Goal: Transaction & Acquisition: Purchase product/service

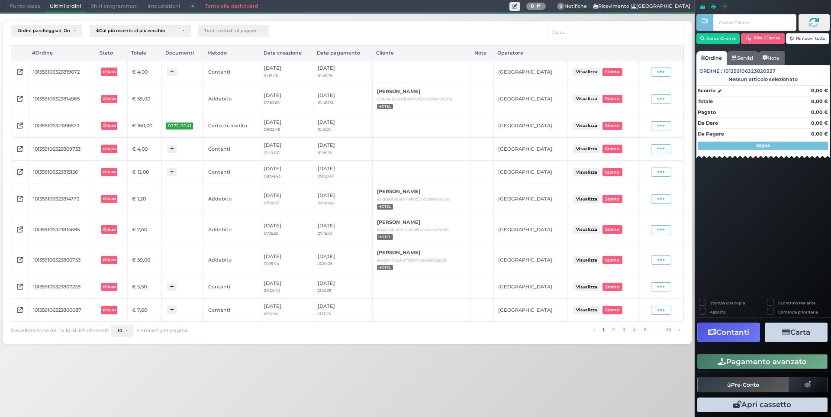
click at [17, 2] on span "Punto cassa" at bounding box center [25, 6] width 40 height 12
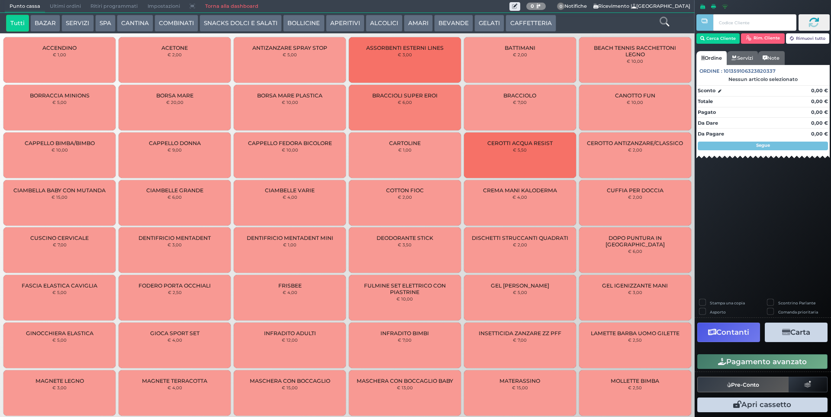
click at [530, 23] on button "CAFFETTERIA" at bounding box center [531, 23] width 50 height 17
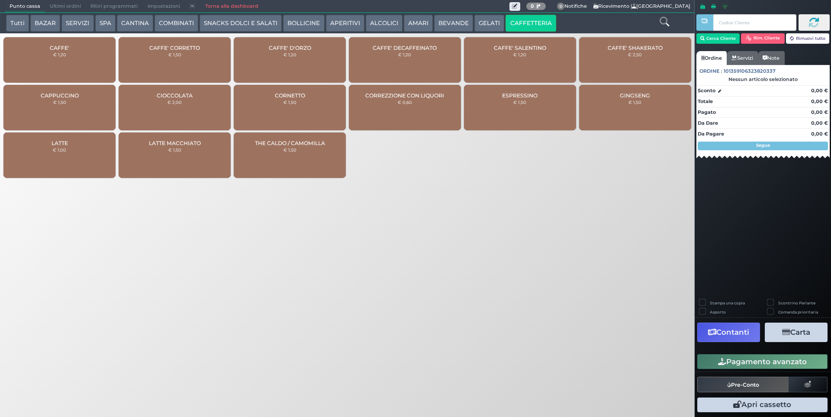
click at [71, 62] on div "CAFFE' € 1,20" at bounding box center [59, 59] width 112 height 45
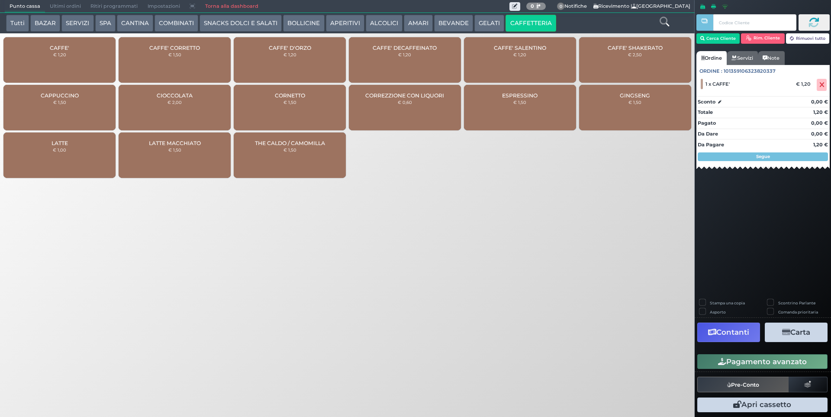
click at [449, 24] on button "BEVANDE" at bounding box center [453, 23] width 39 height 17
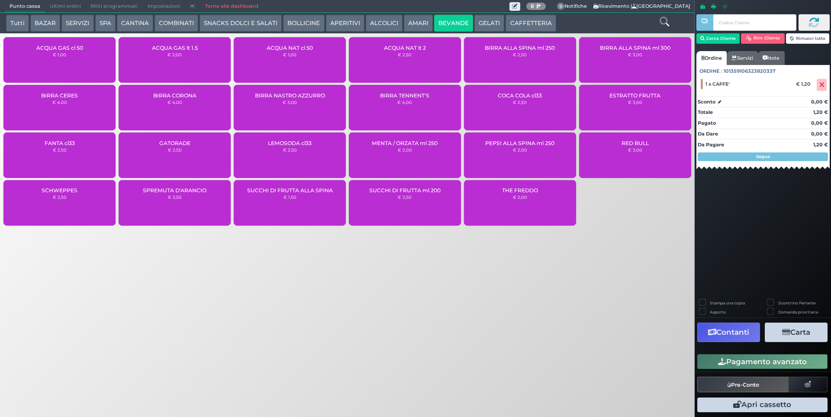
click at [317, 63] on div "ACQUA NAT cl 50 € 1,00" at bounding box center [290, 59] width 112 height 45
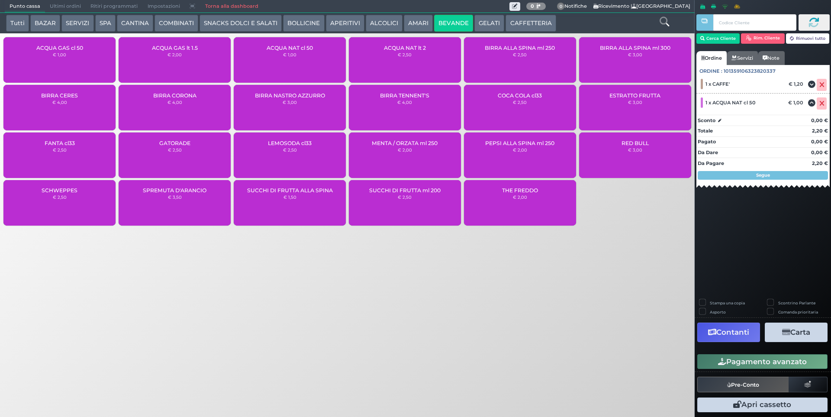
click at [317, 63] on div "ACQUA NAT cl 50 € 1,00" at bounding box center [290, 59] width 112 height 45
click at [774, 362] on button "Pagamento avanzato" at bounding box center [763, 361] width 130 height 15
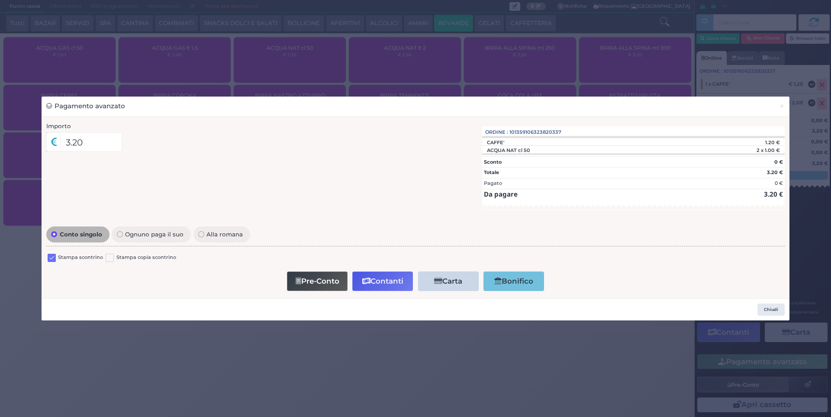
click at [53, 257] on label at bounding box center [52, 258] width 8 height 8
click at [0, 0] on input "checkbox" at bounding box center [0, 0] width 0 height 0
click at [388, 279] on button "Contanti" at bounding box center [383, 281] width 61 height 19
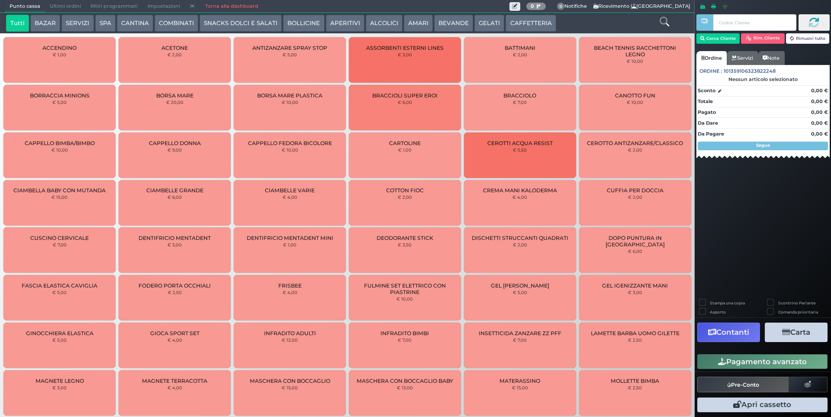
click at [49, 6] on span "Ultimi ordini" at bounding box center [65, 6] width 41 height 12
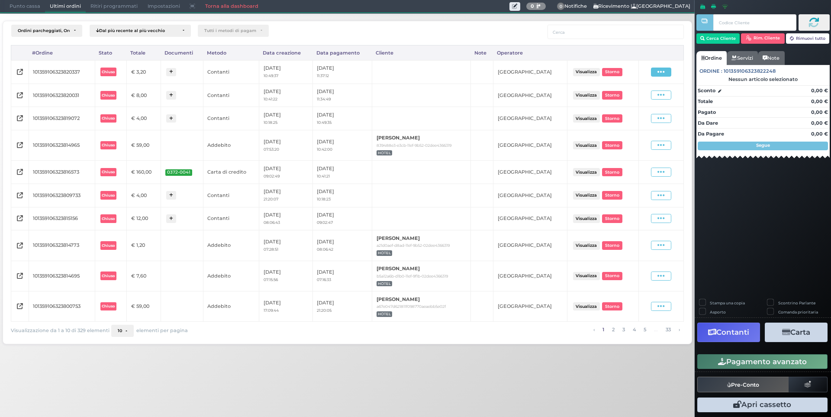
click at [656, 70] on span at bounding box center [661, 72] width 20 height 9
click at [631, 96] on span "Ristampa Pre-Conto" at bounding box center [642, 97] width 36 height 15
